Goal: Check status: Verify the current state of an ongoing process or item

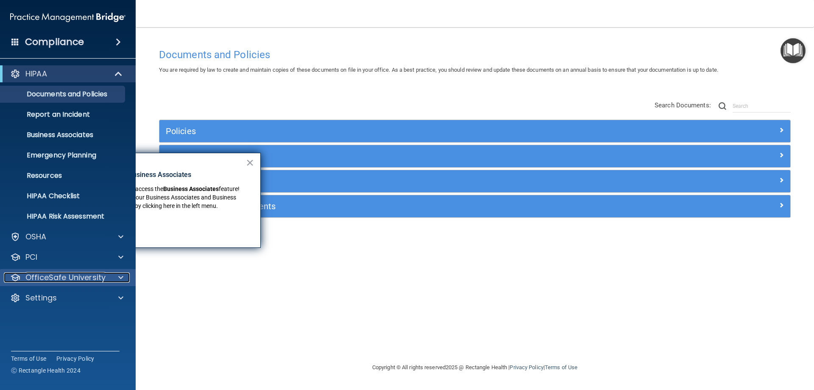
click at [119, 280] on span at bounding box center [120, 277] width 5 height 10
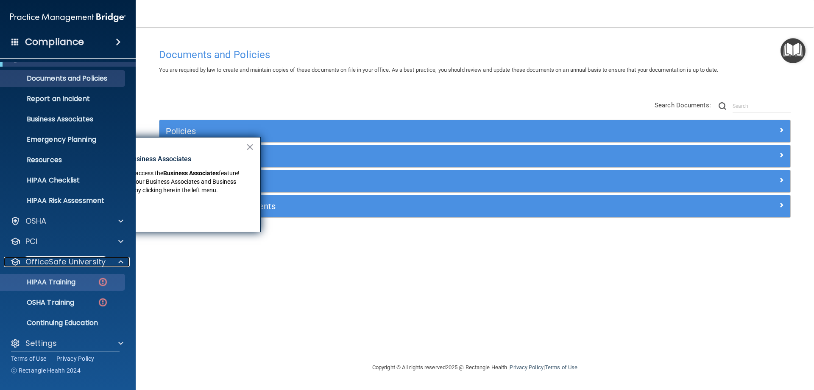
scroll to position [23, 0]
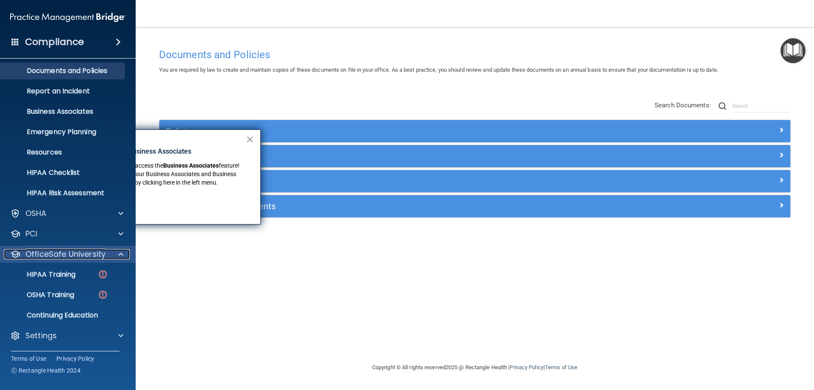
click at [117, 258] on div at bounding box center [119, 254] width 21 height 10
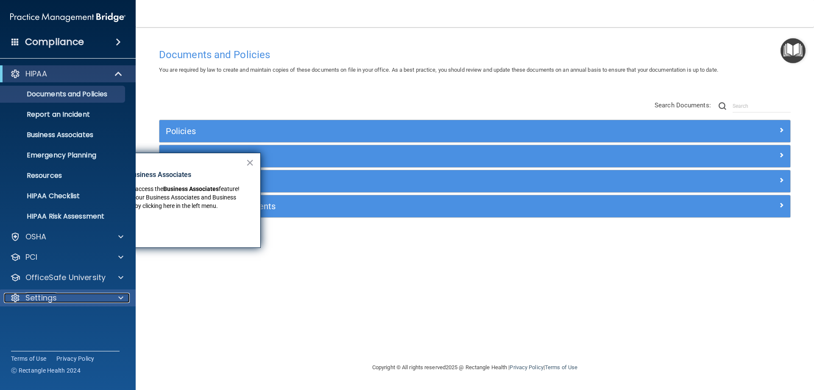
click at [117, 293] on div at bounding box center [119, 298] width 21 height 10
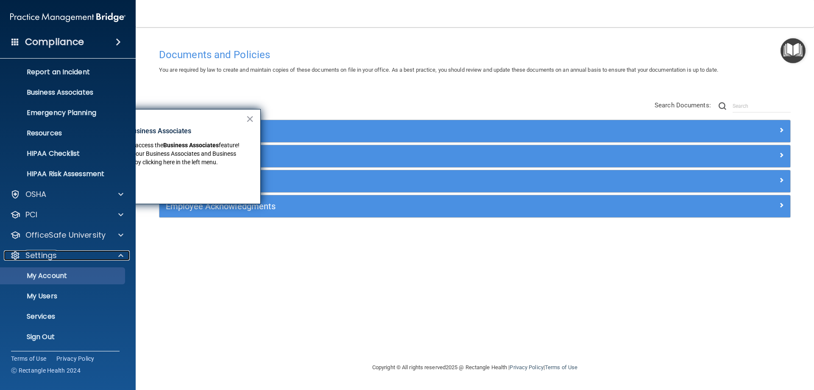
scroll to position [44, 0]
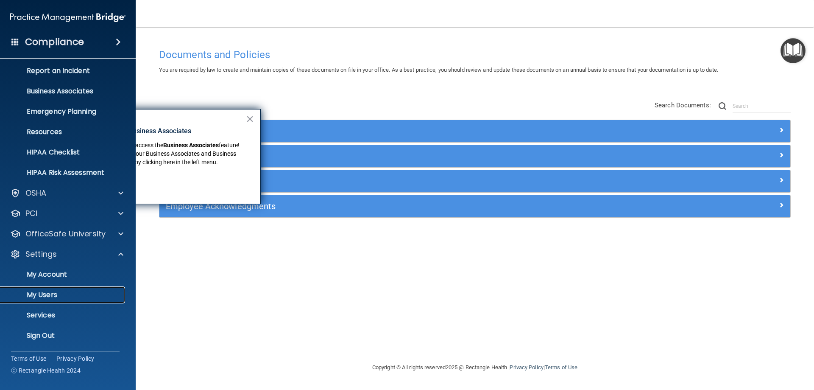
click at [50, 293] on p "My Users" at bounding box center [64, 294] width 116 height 8
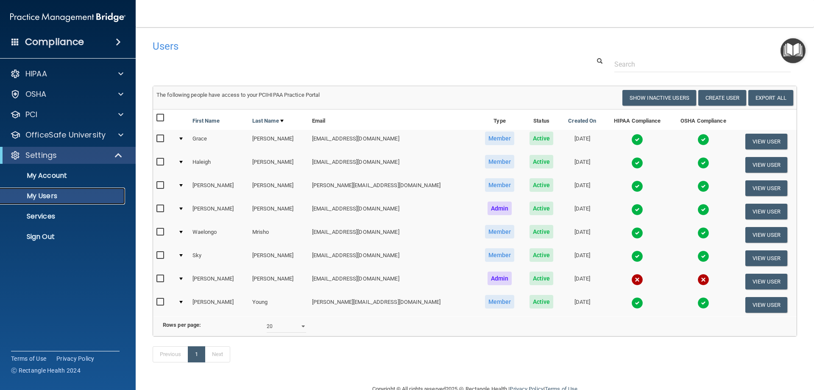
scroll to position [32, 0]
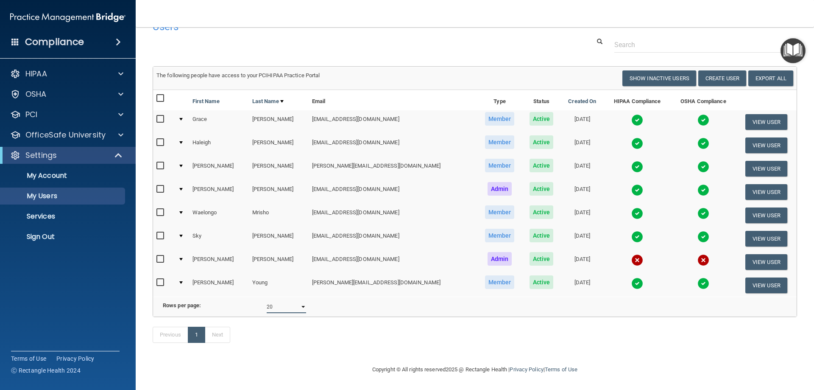
click at [297, 300] on select "10 20 30 40 all" at bounding box center [286, 306] width 39 height 13
select select "30"
click at [267, 300] on select "10 20 30 40 all" at bounding box center [286, 306] width 39 height 13
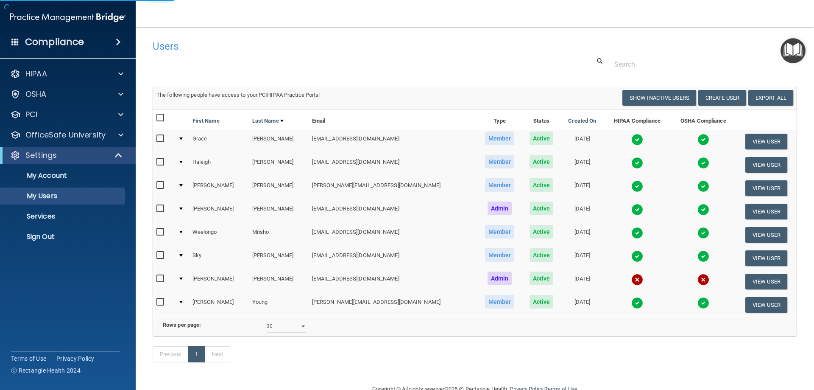
select select "30"
click at [697, 233] on img at bounding box center [703, 233] width 12 height 12
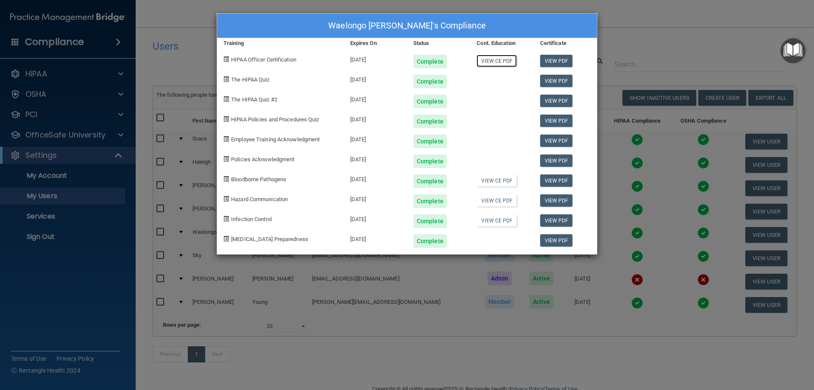
click at [498, 63] on link "View CE PDF" at bounding box center [496, 61] width 40 height 12
click at [510, 22] on div "Waelongo [PERSON_NAME]'s Compliance" at bounding box center [407, 26] width 380 height 25
click at [654, 34] on div "Waelongo Mrisho's Compliance Training Expires On Status Cont. Education Certifi…" at bounding box center [407, 195] width 814 height 390
